Goal: Task Accomplishment & Management: Complete application form

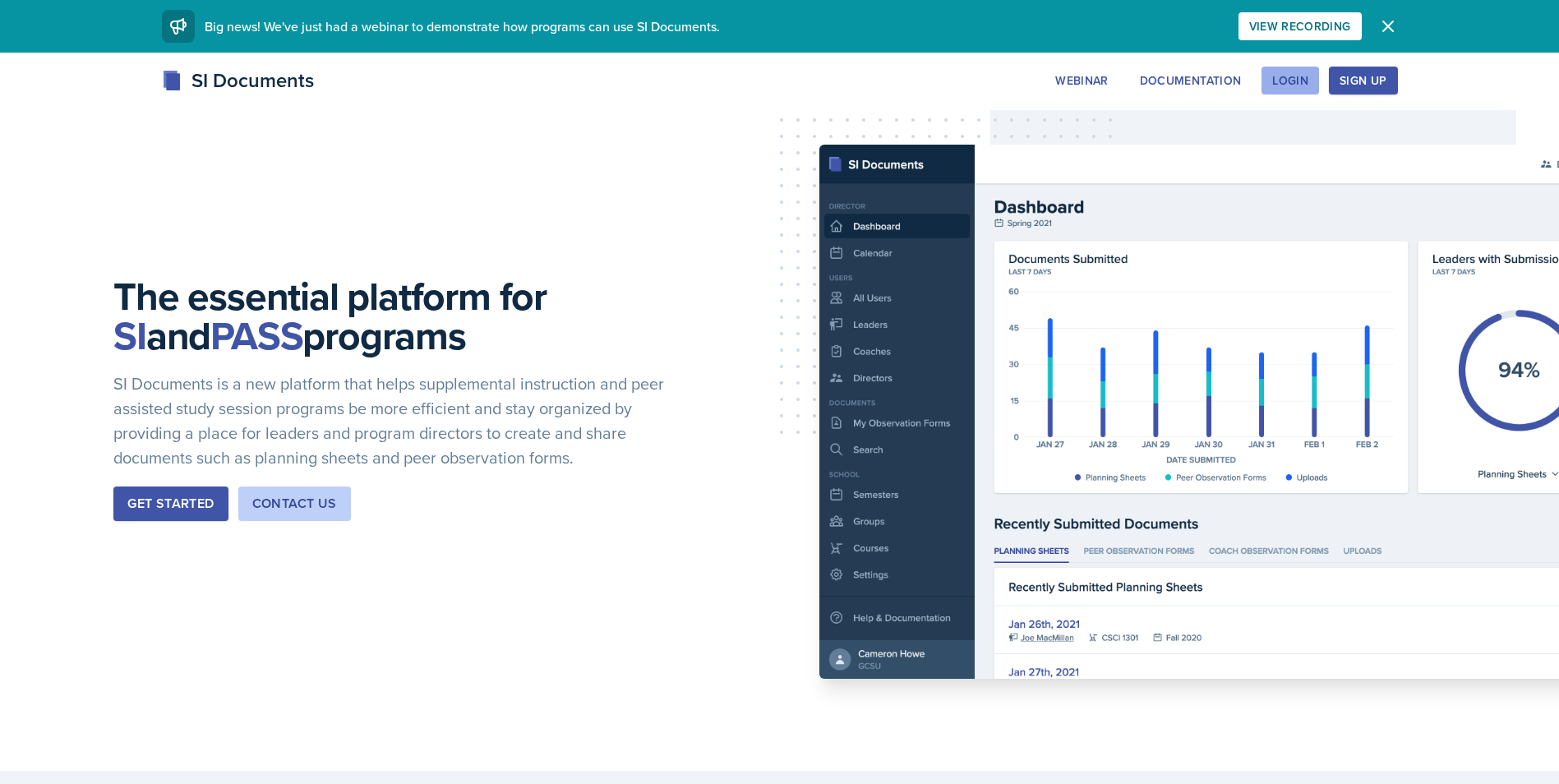
click at [1032, 86] on div "Login" at bounding box center [1289, 81] width 36 height 13
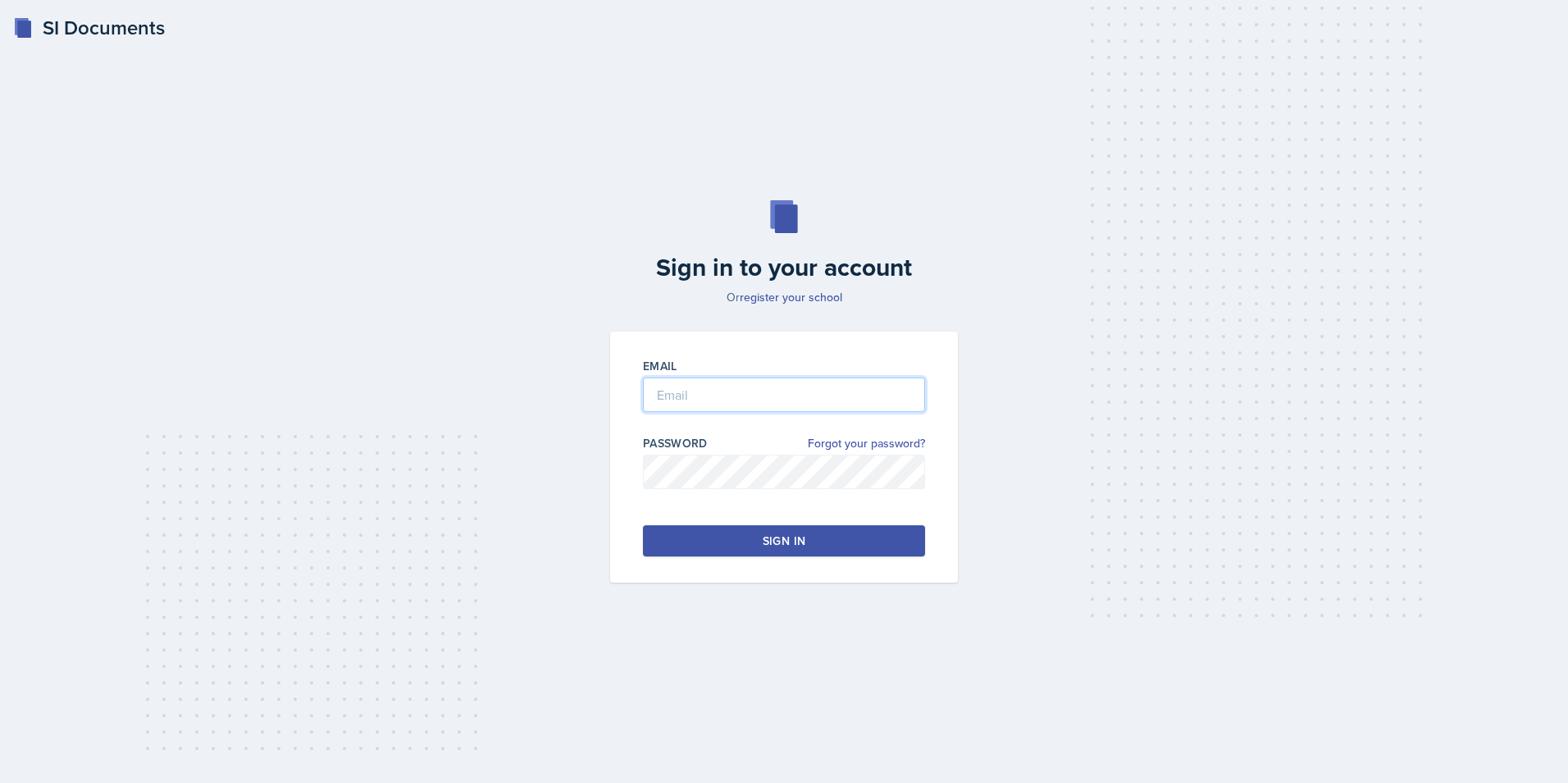
click at [747, 389] on input "email" at bounding box center [784, 394] width 282 height 34
type input "[EMAIL_ADDRESS][DOMAIN_NAME]"
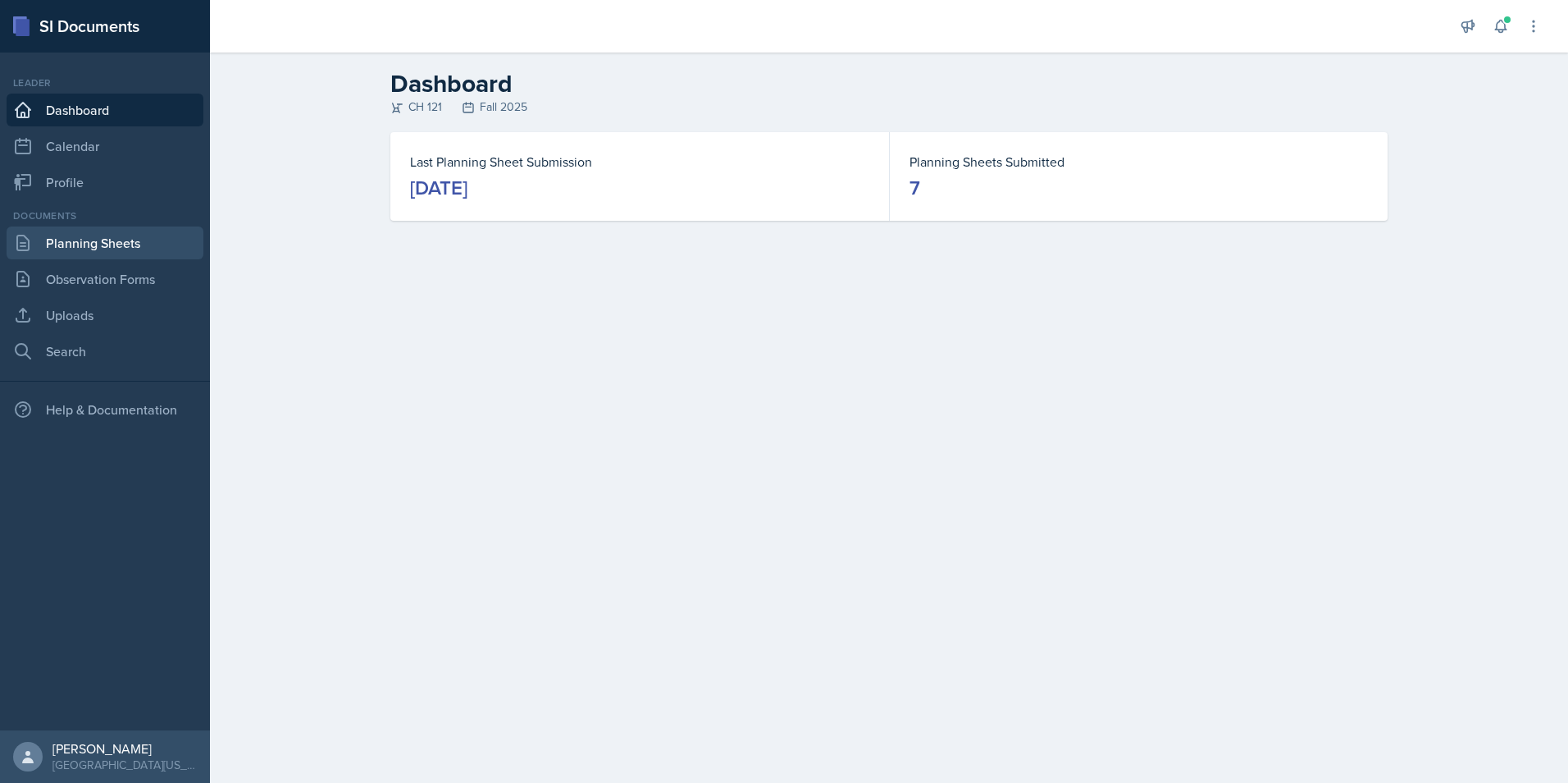
click at [109, 232] on link "Planning Sheets" at bounding box center [105, 243] width 197 height 33
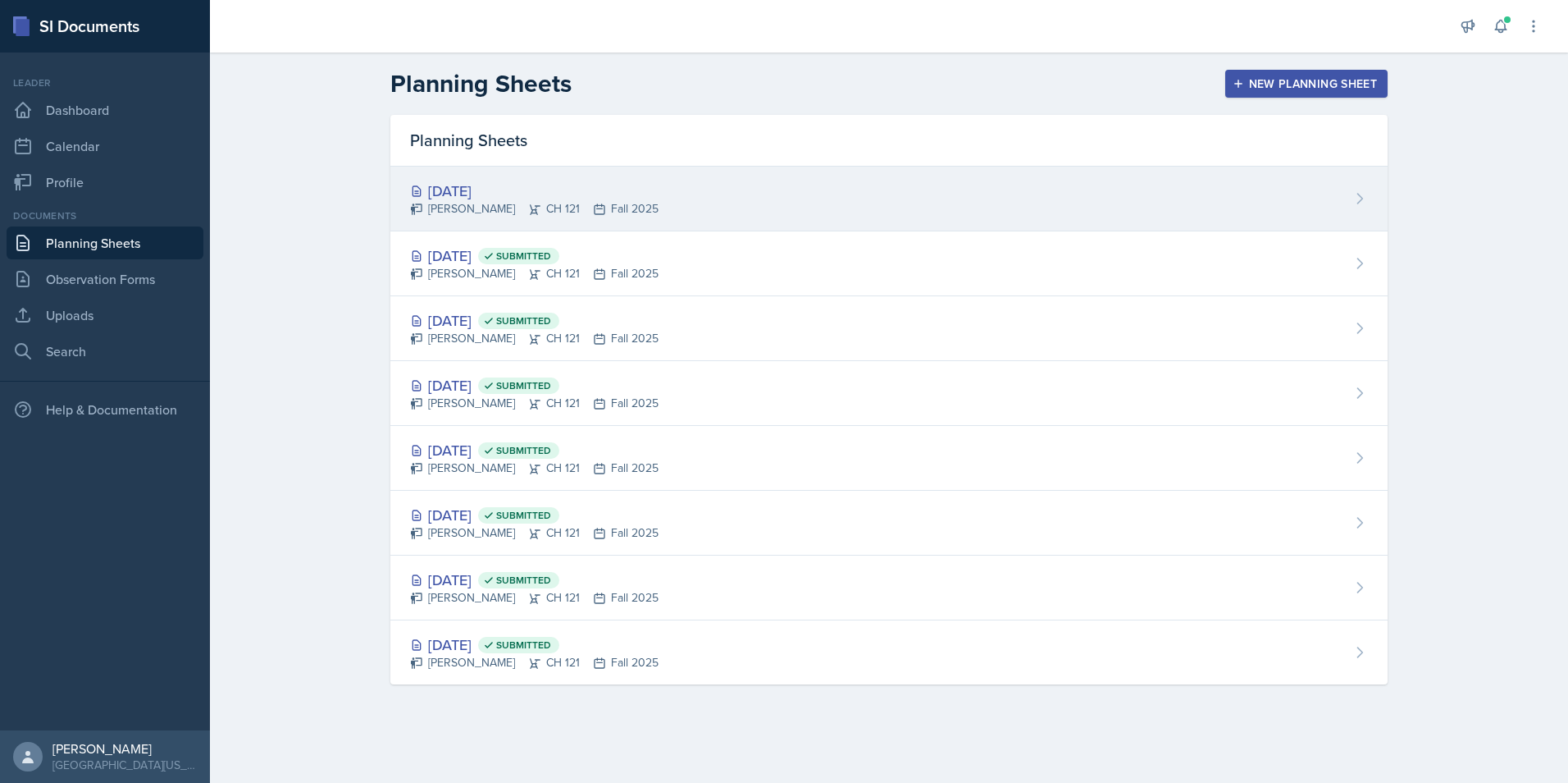
click at [471, 186] on div "[DATE]" at bounding box center [534, 190] width 248 height 22
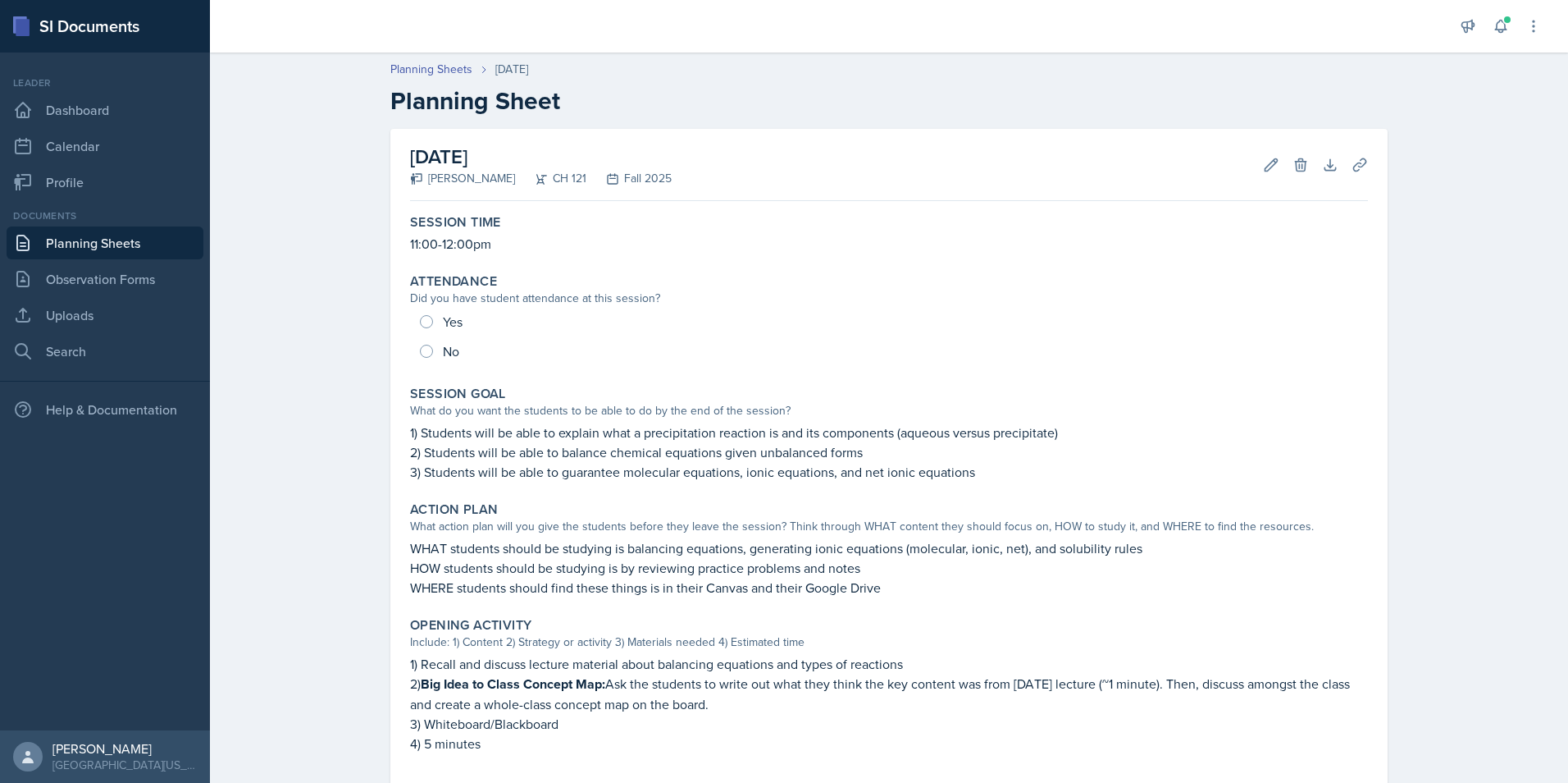
click at [111, 237] on link "Planning Sheets" at bounding box center [105, 243] width 197 height 33
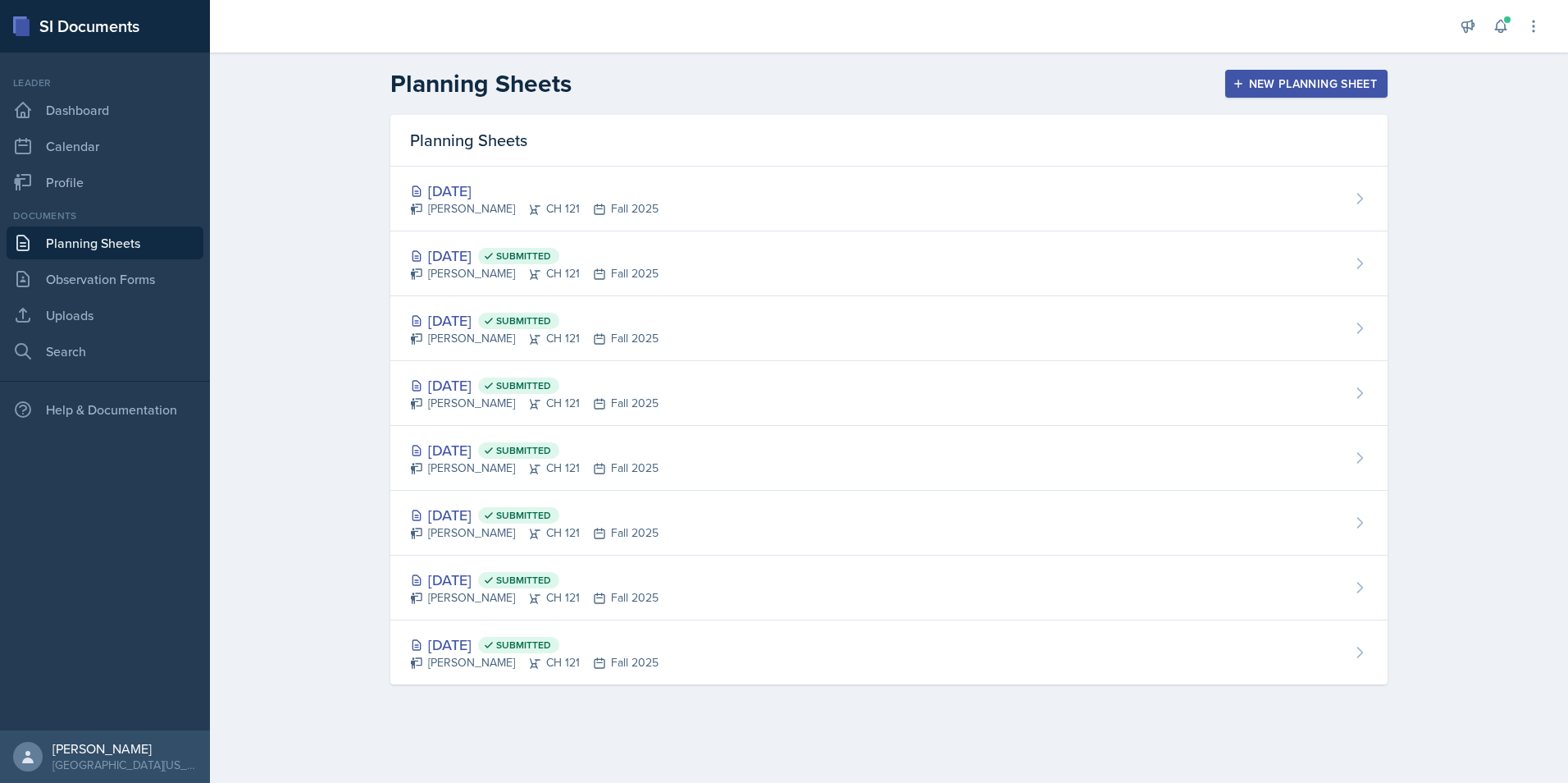
click at [1030, 77] on div "New Planning Sheet" at bounding box center [1307, 84] width 141 height 13
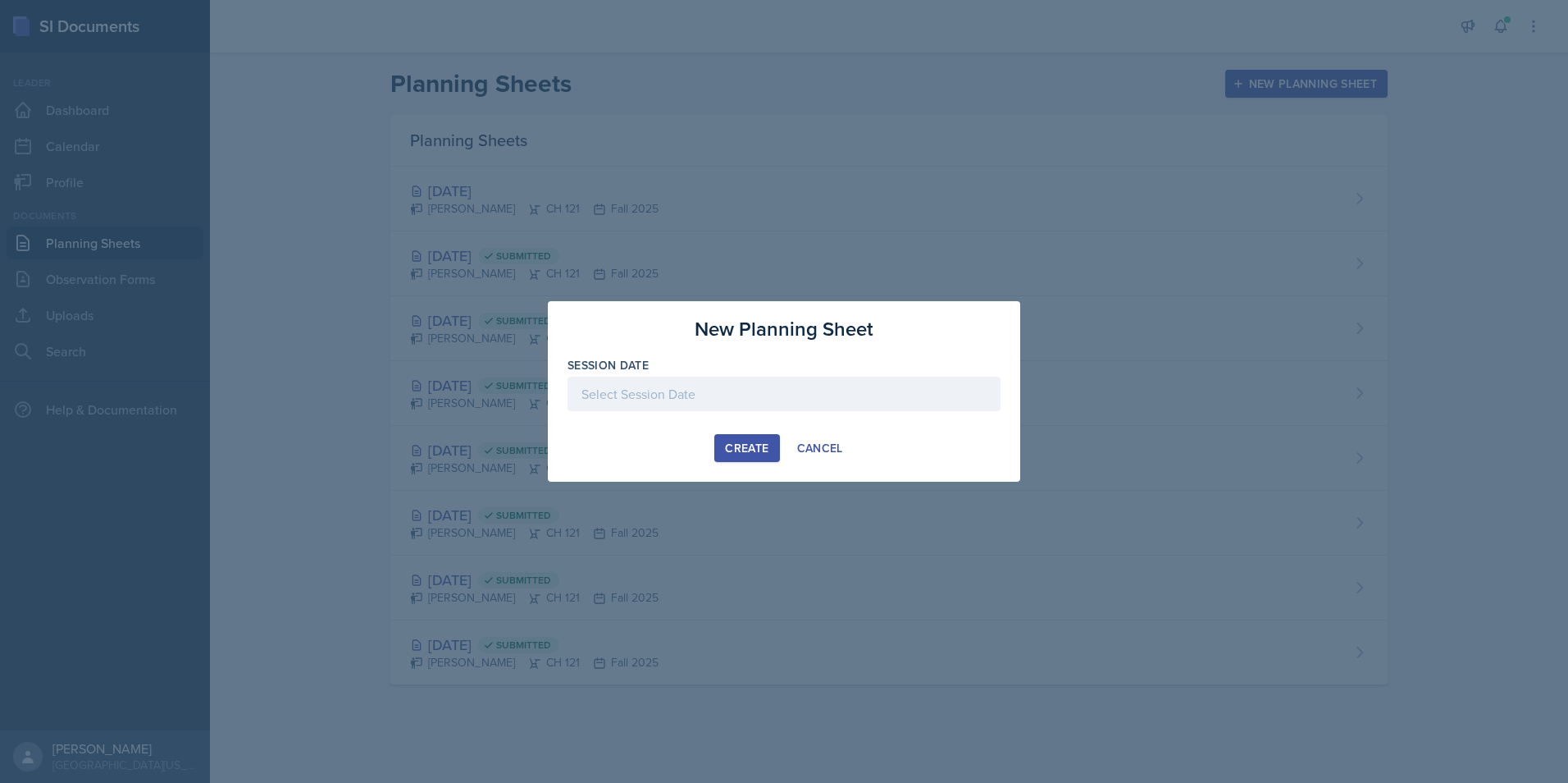
click at [784, 395] on div at bounding box center [784, 393] width 433 height 34
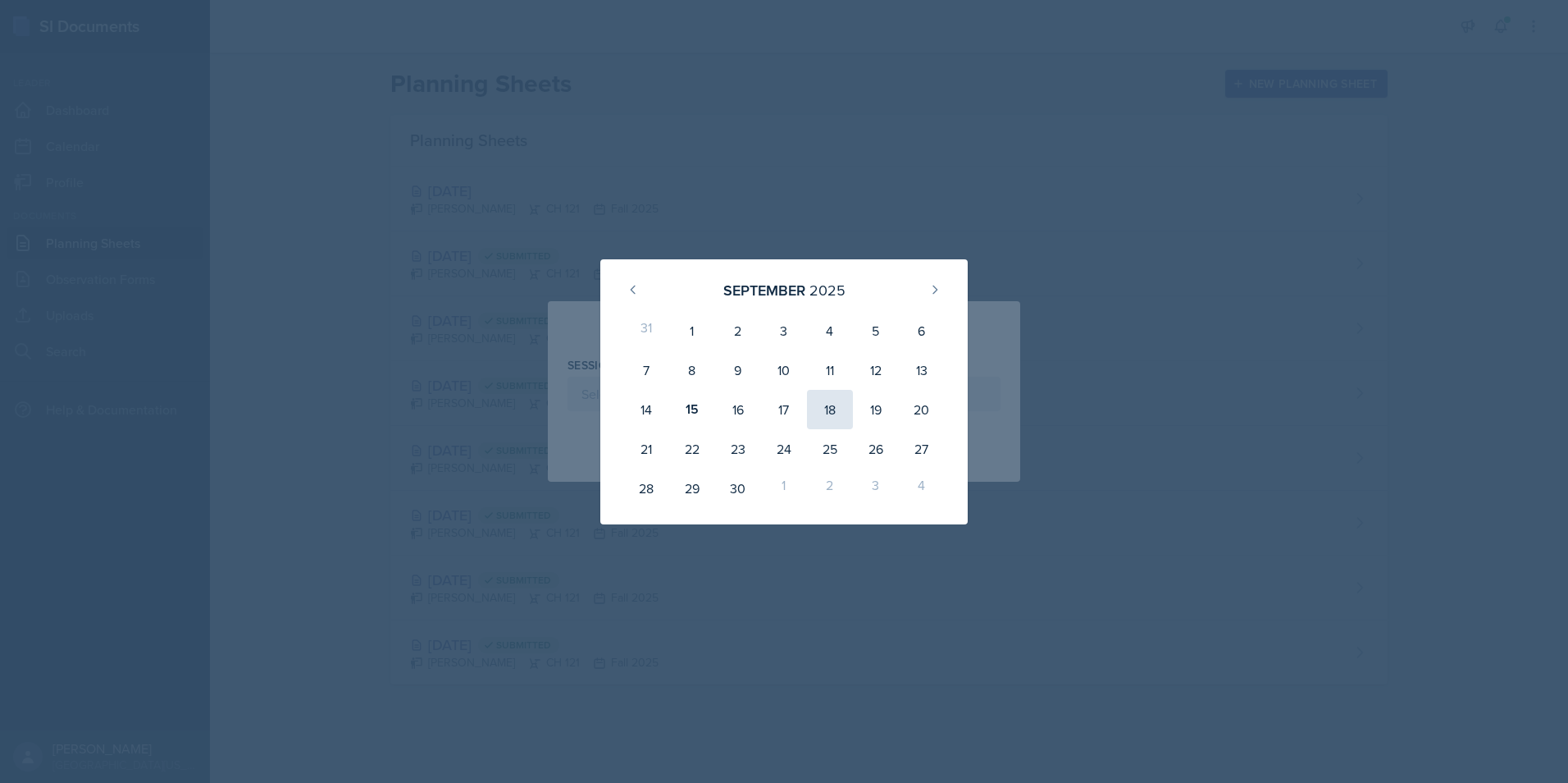
click at [817, 421] on div "18" at bounding box center [829, 409] width 46 height 39
type input "[DATE]"
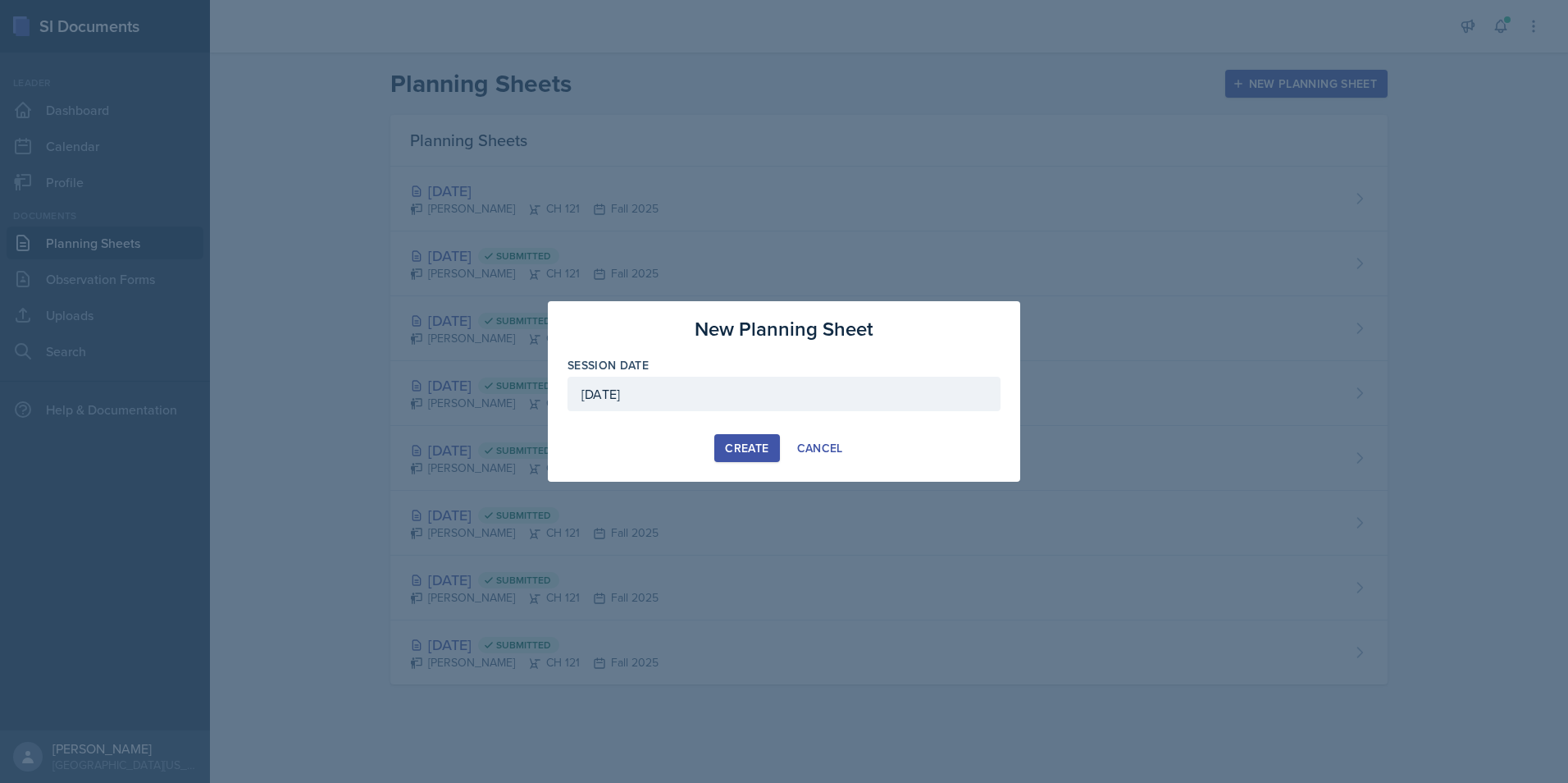
click at [759, 443] on div "Create" at bounding box center [746, 448] width 43 height 13
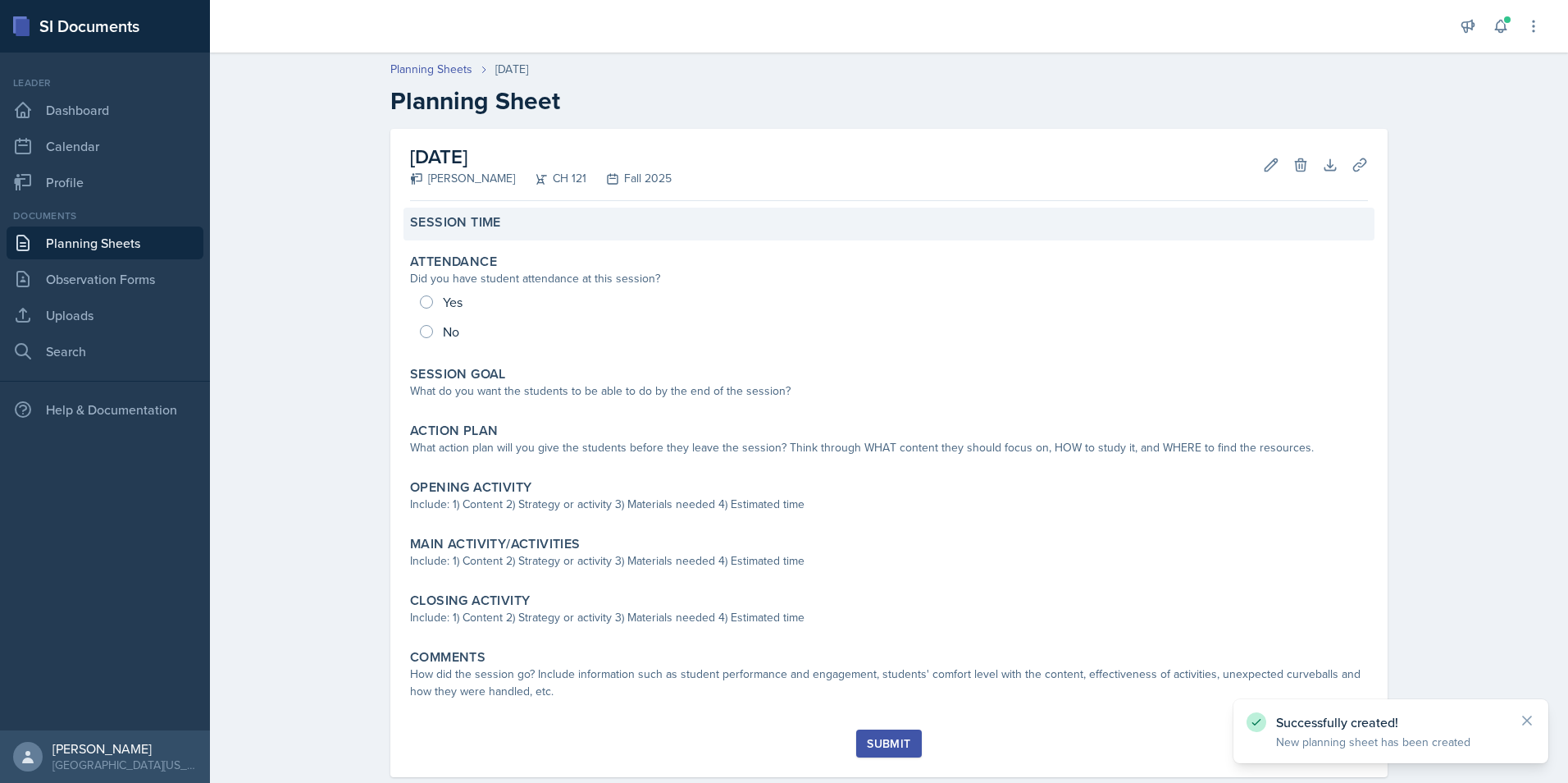
click at [521, 214] on div "Session Time" at bounding box center [889, 223] width 958 height 17
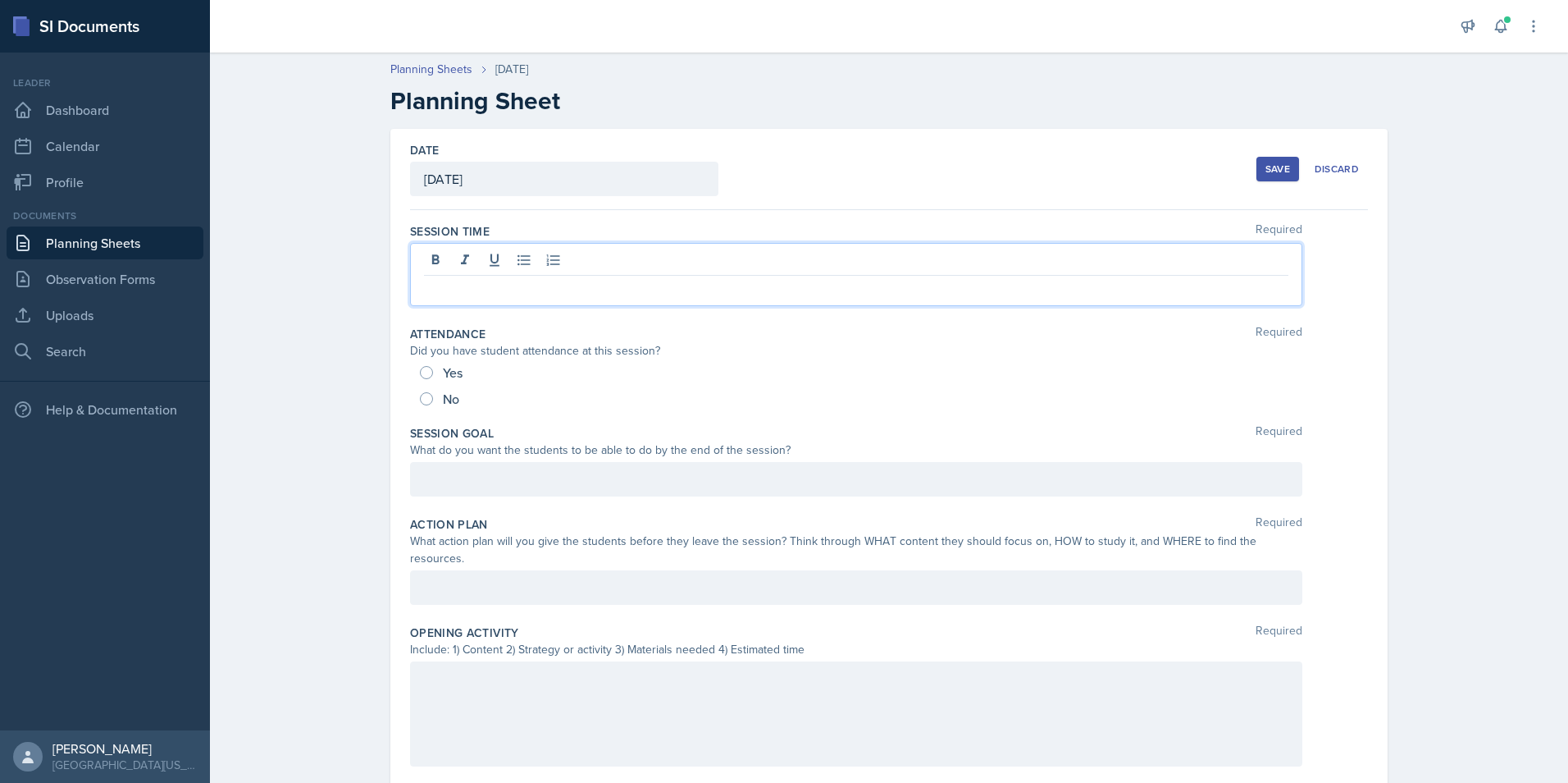
click at [526, 252] on div at bounding box center [856, 274] width 892 height 63
click at [372, 344] on div "Date [DATE] [DATE] 31 1 2 3 4 5 6 7 8 9 10 11 12 13 14 15 16 17 18 19 20 21 22 …" at bounding box center [889, 712] width 1050 height 1166
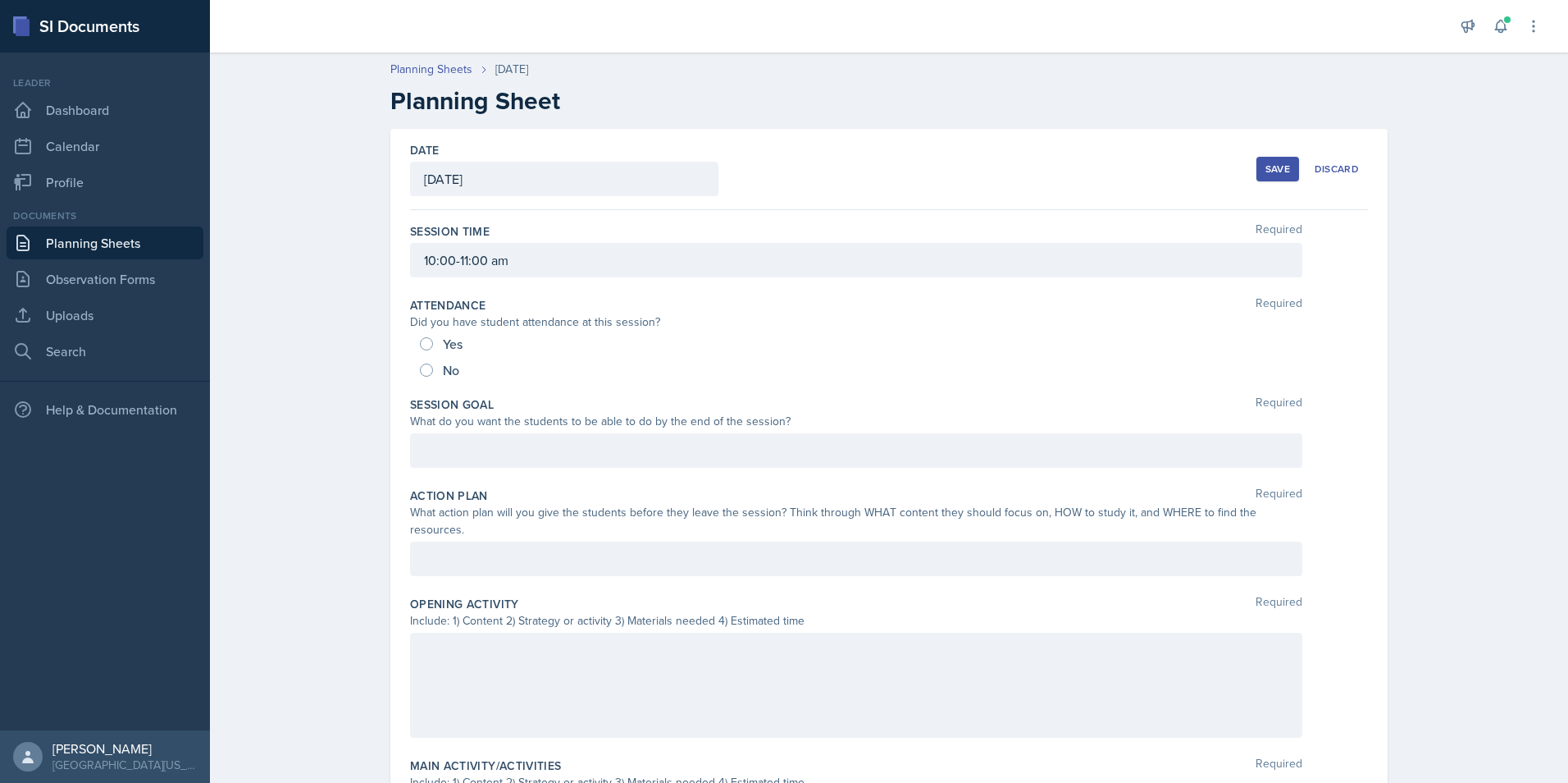
scroll to position [82, 0]
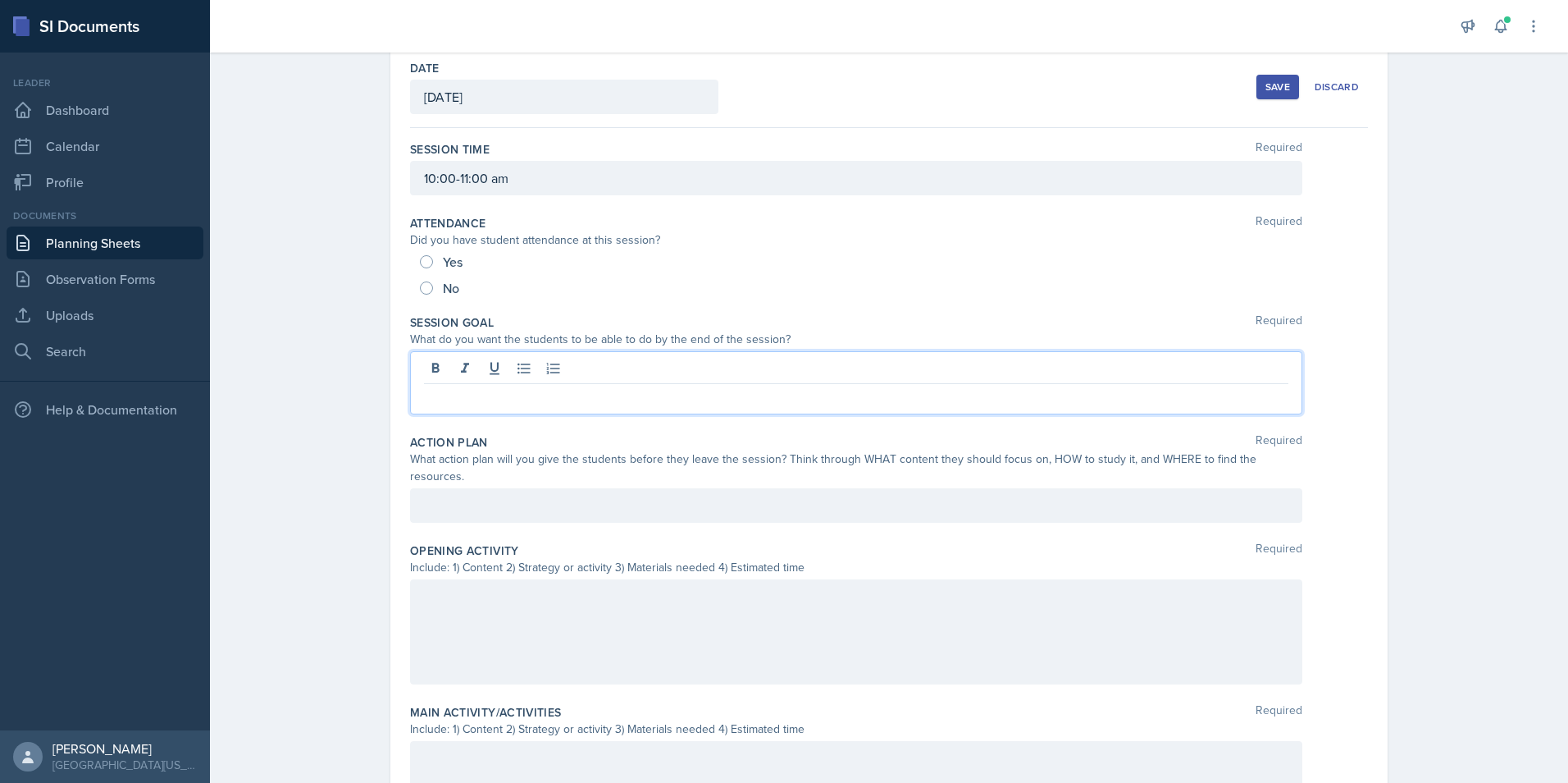
click at [433, 387] on p at bounding box center [856, 397] width 864 height 20
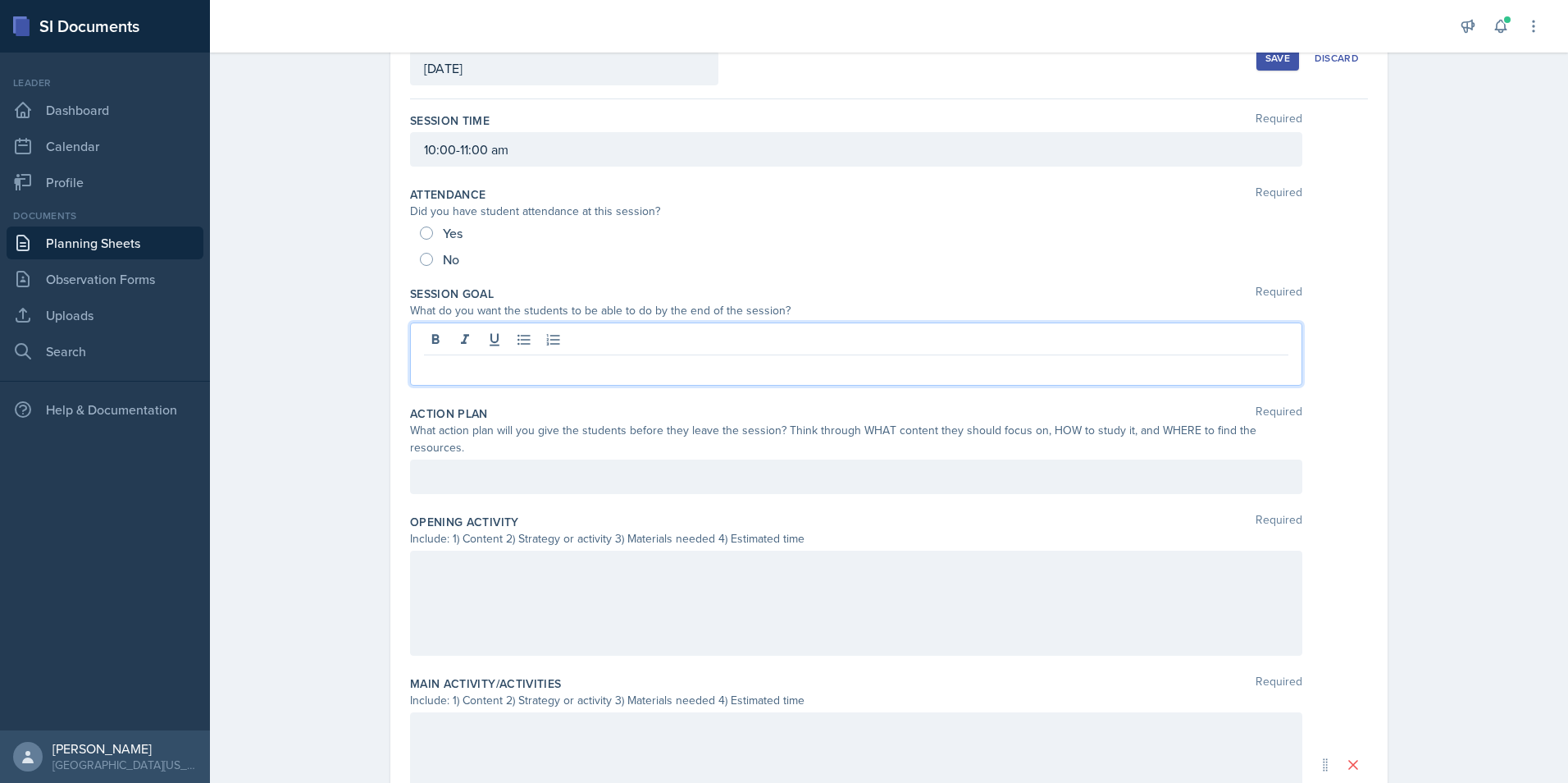
click at [392, 221] on div "Date [DATE] [DATE] 31 1 2 3 4 5 6 7 8 9 10 11 12 13 14 15 16 17 18 19 20 21 22 …" at bounding box center [888, 581] width 997 height 1126
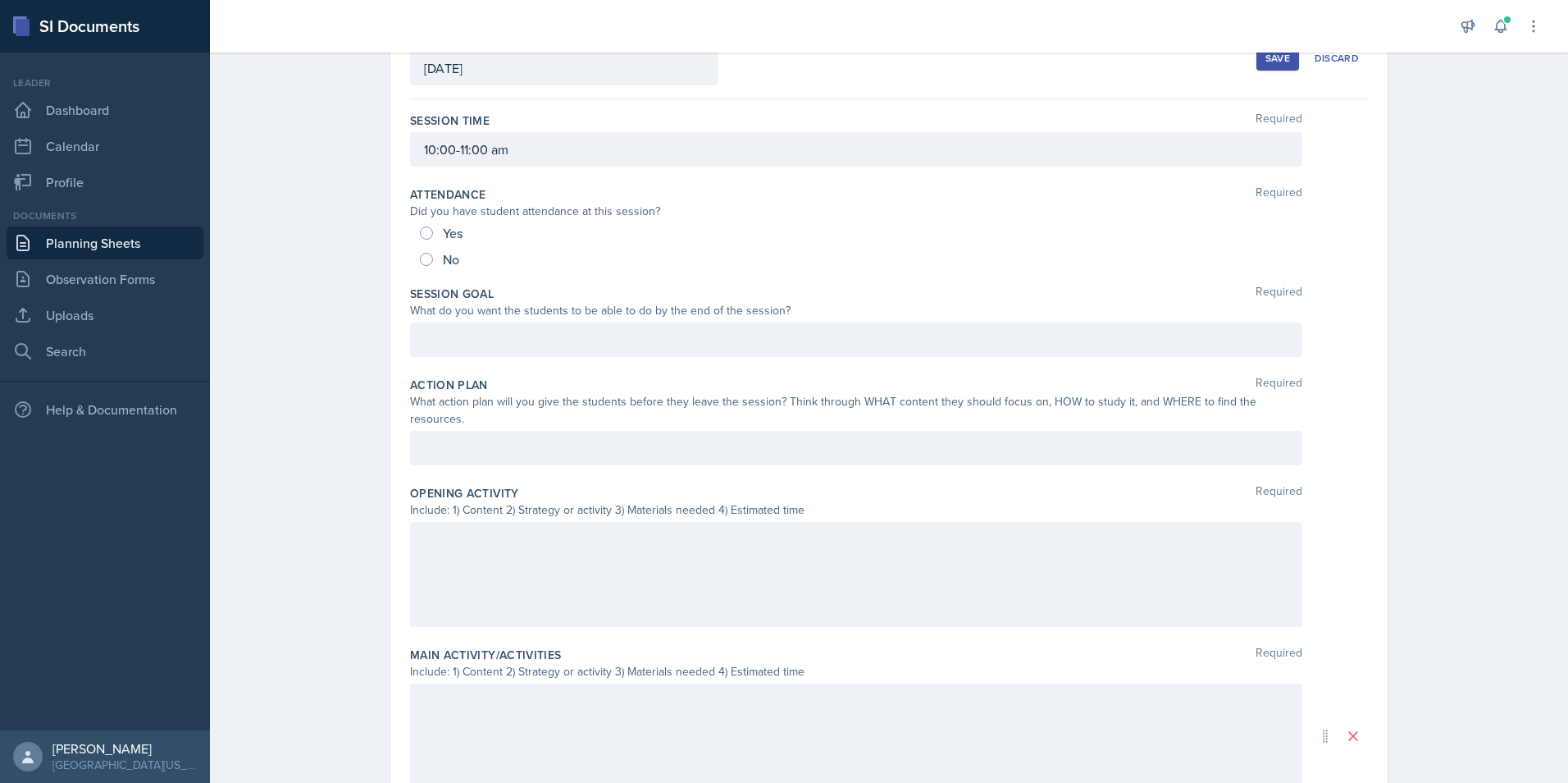
click at [501, 344] on div at bounding box center [856, 339] width 892 height 34
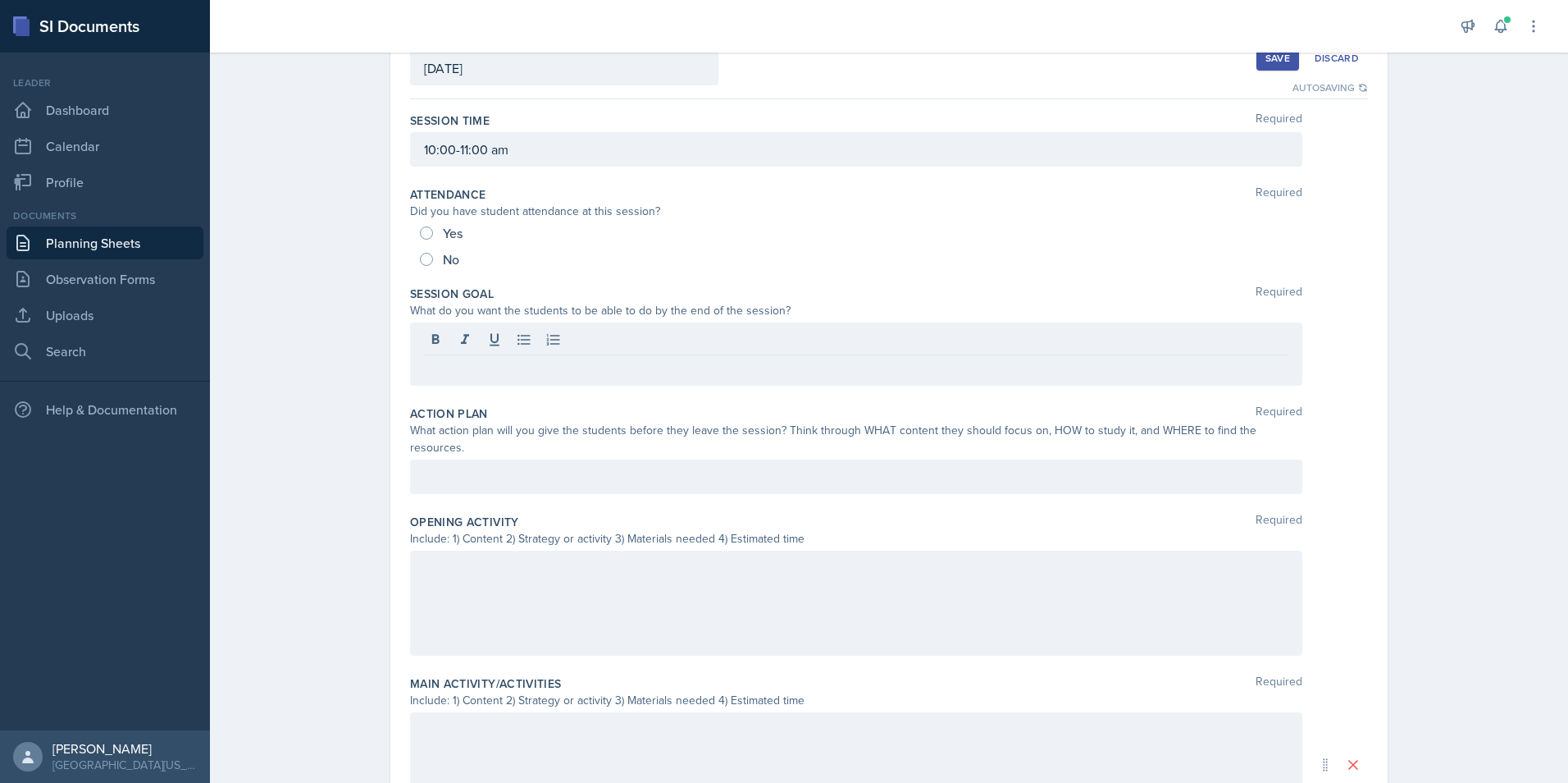
click at [286, 310] on div "Planning Sheets [DATE] Planning Sheet Date [DATE] [DATE] 31 1 2 3 4 5 6 7 8 9 1…" at bounding box center [889, 559] width 1358 height 1250
